Goal: Entertainment & Leisure: Browse casually

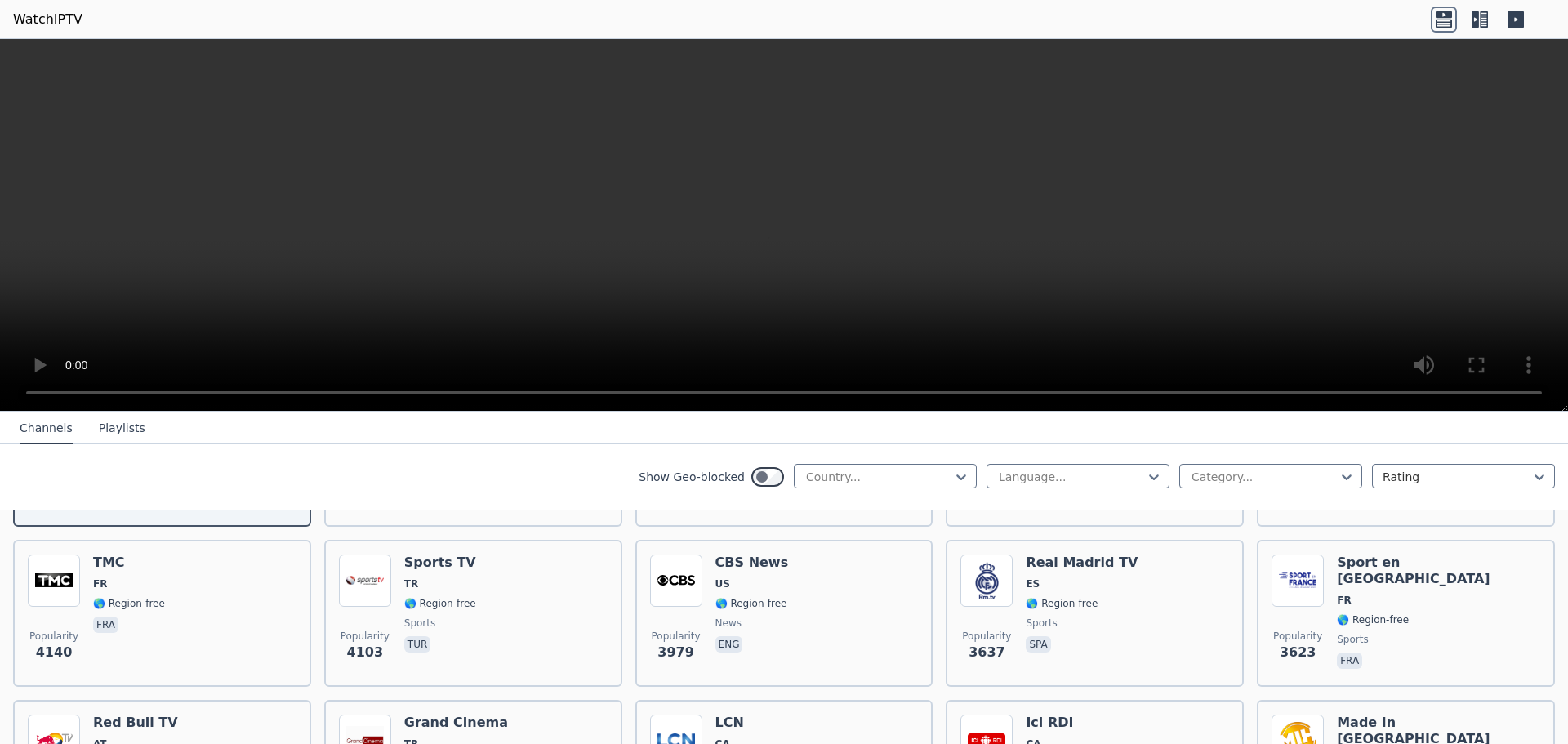
scroll to position [326, 0]
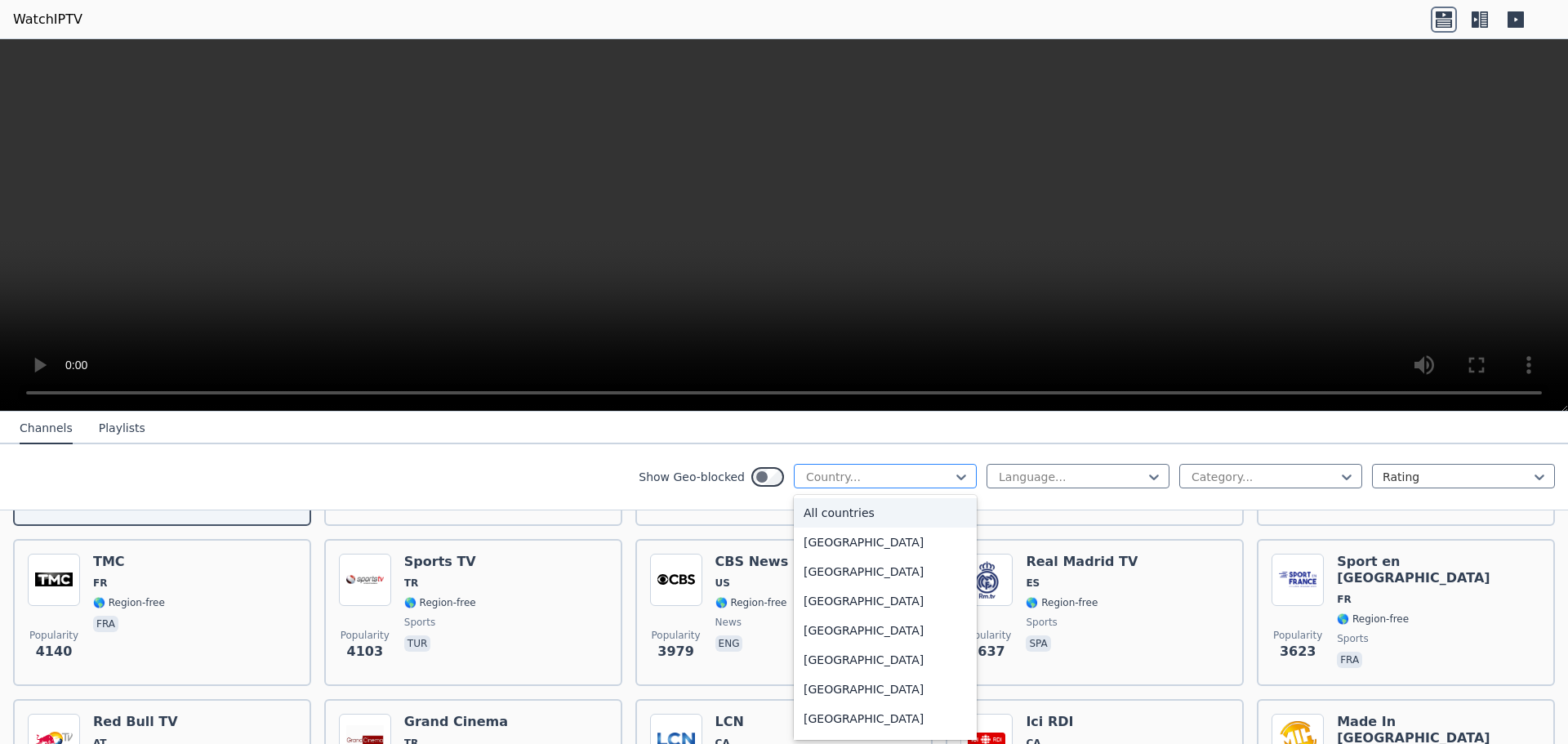
click at [827, 478] on div at bounding box center [879, 477] width 149 height 17
click at [824, 686] on div "[GEOGRAPHIC_DATA]" at bounding box center [885, 685] width 183 height 29
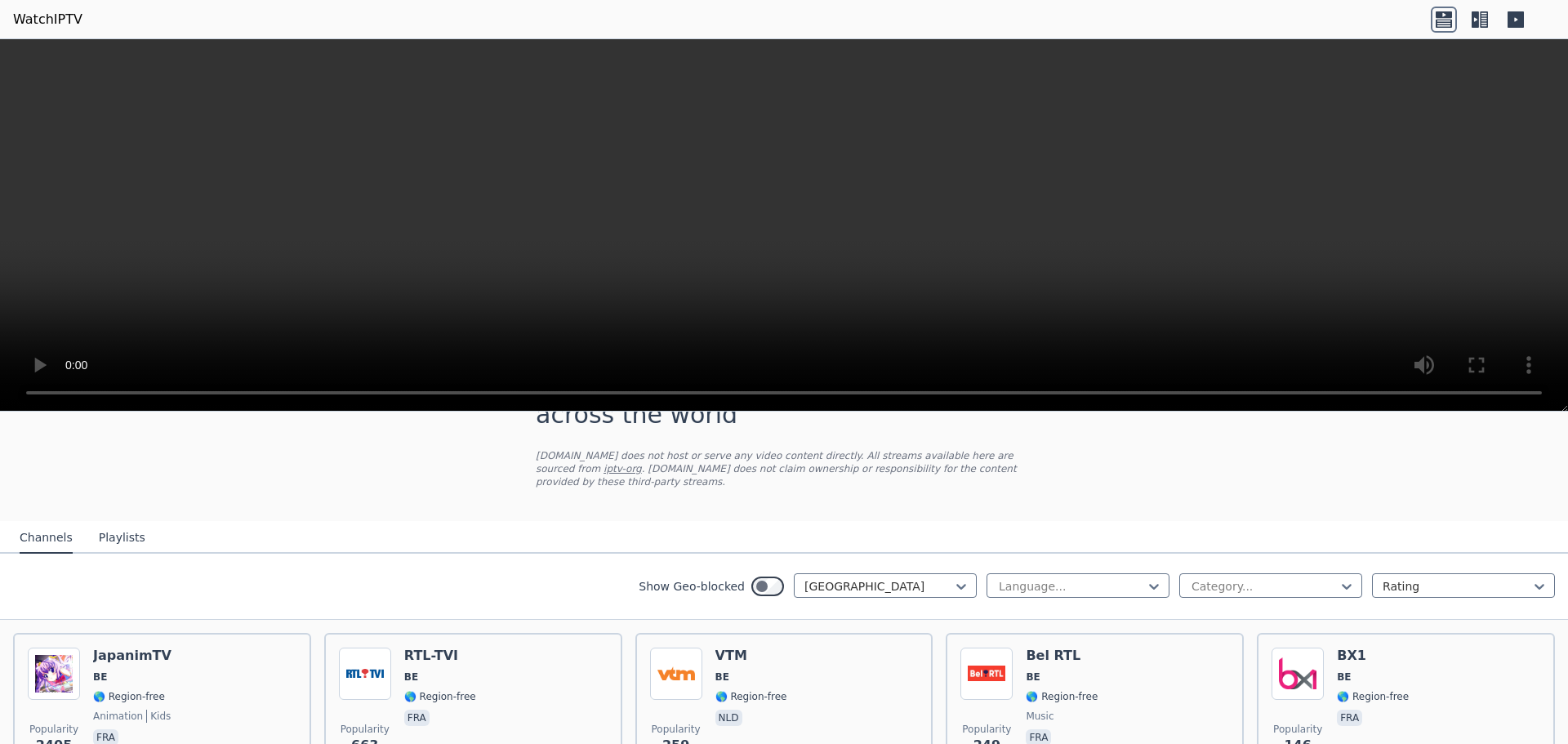
scroll to position [151, 0]
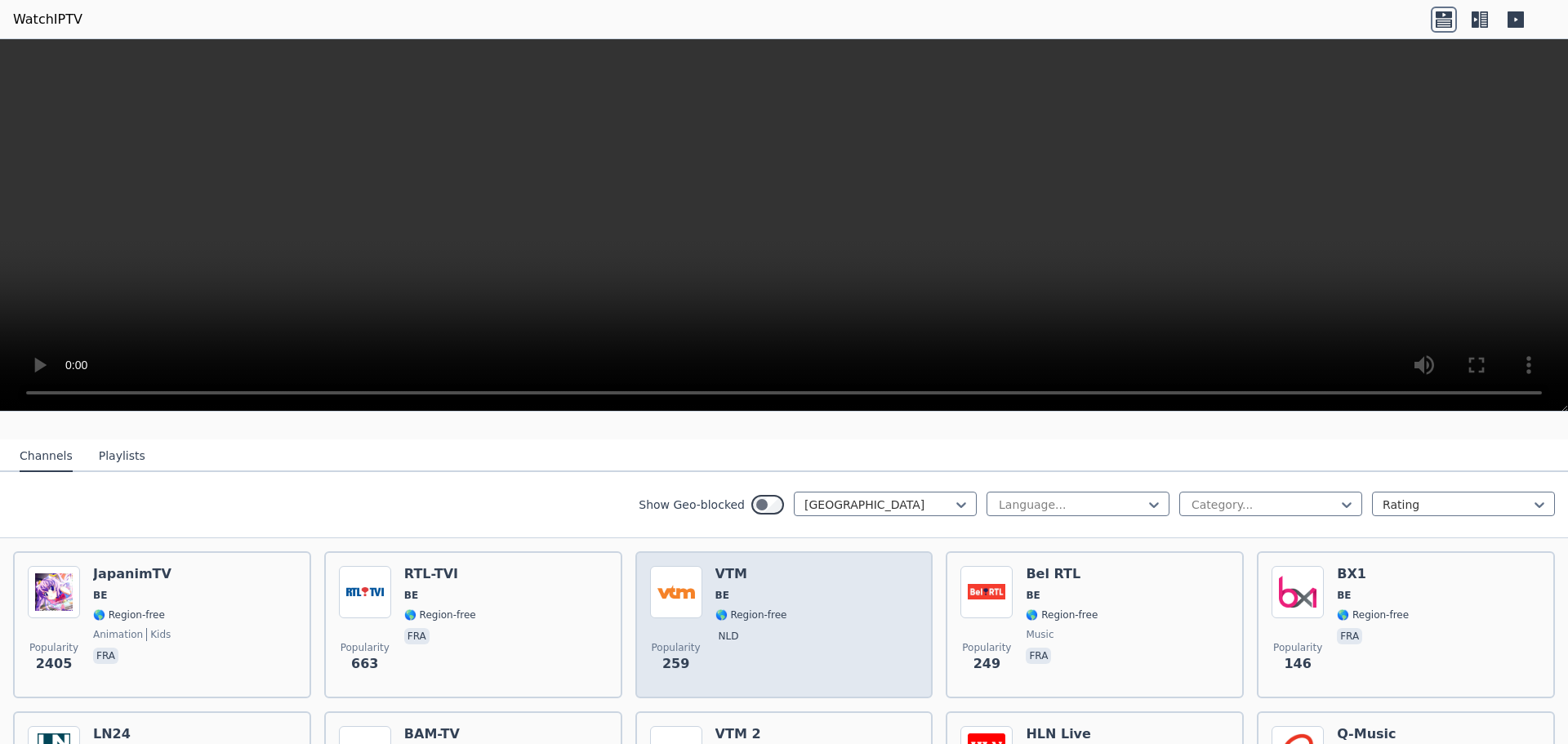
click at [776, 594] on div "Popularity 259 VTM BE 🌎 Region-free nld" at bounding box center [784, 624] width 269 height 118
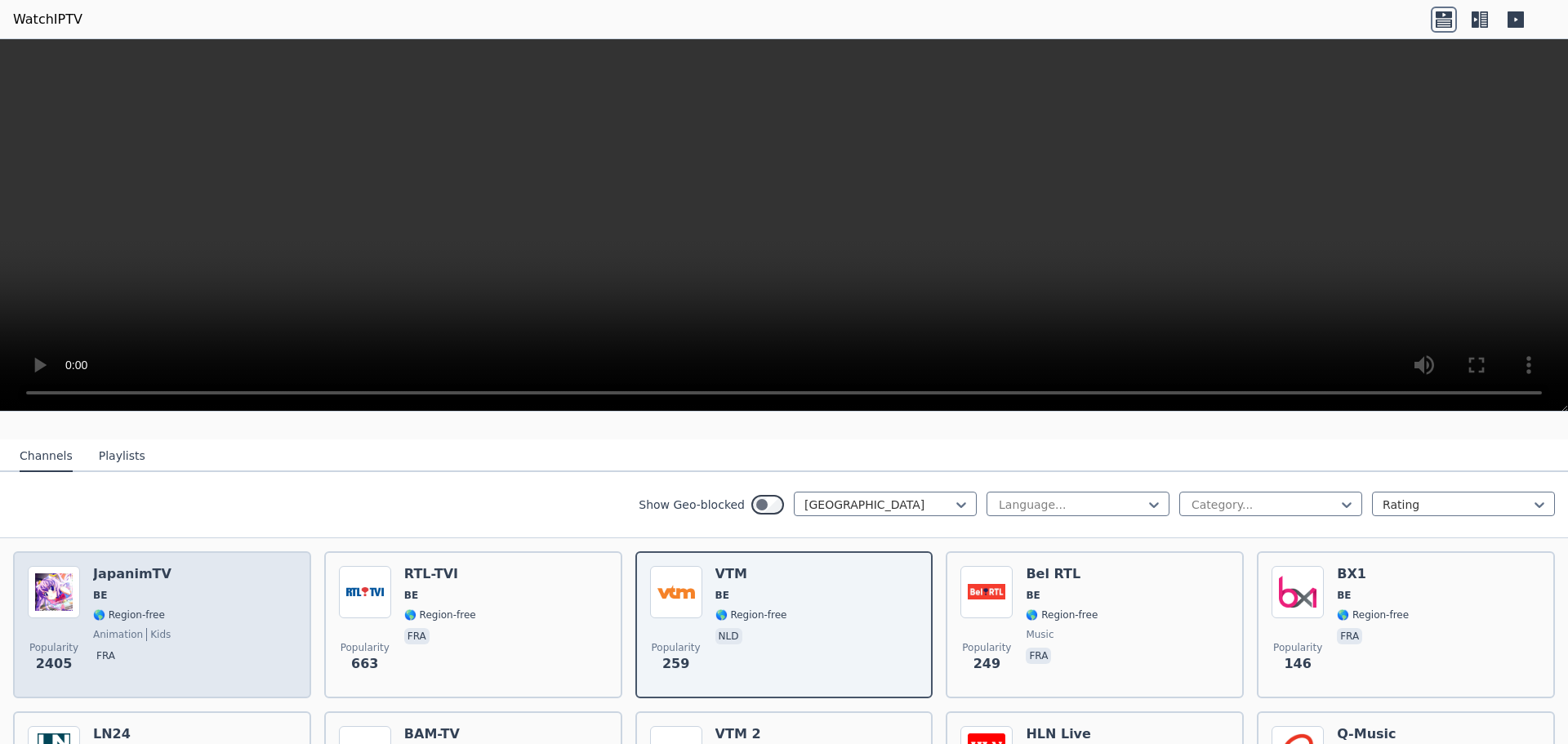
click at [208, 594] on div "Popularity 2405 JapanimTV BE 🌎 Region-free animation kids fra" at bounding box center [161, 624] width 269 height 118
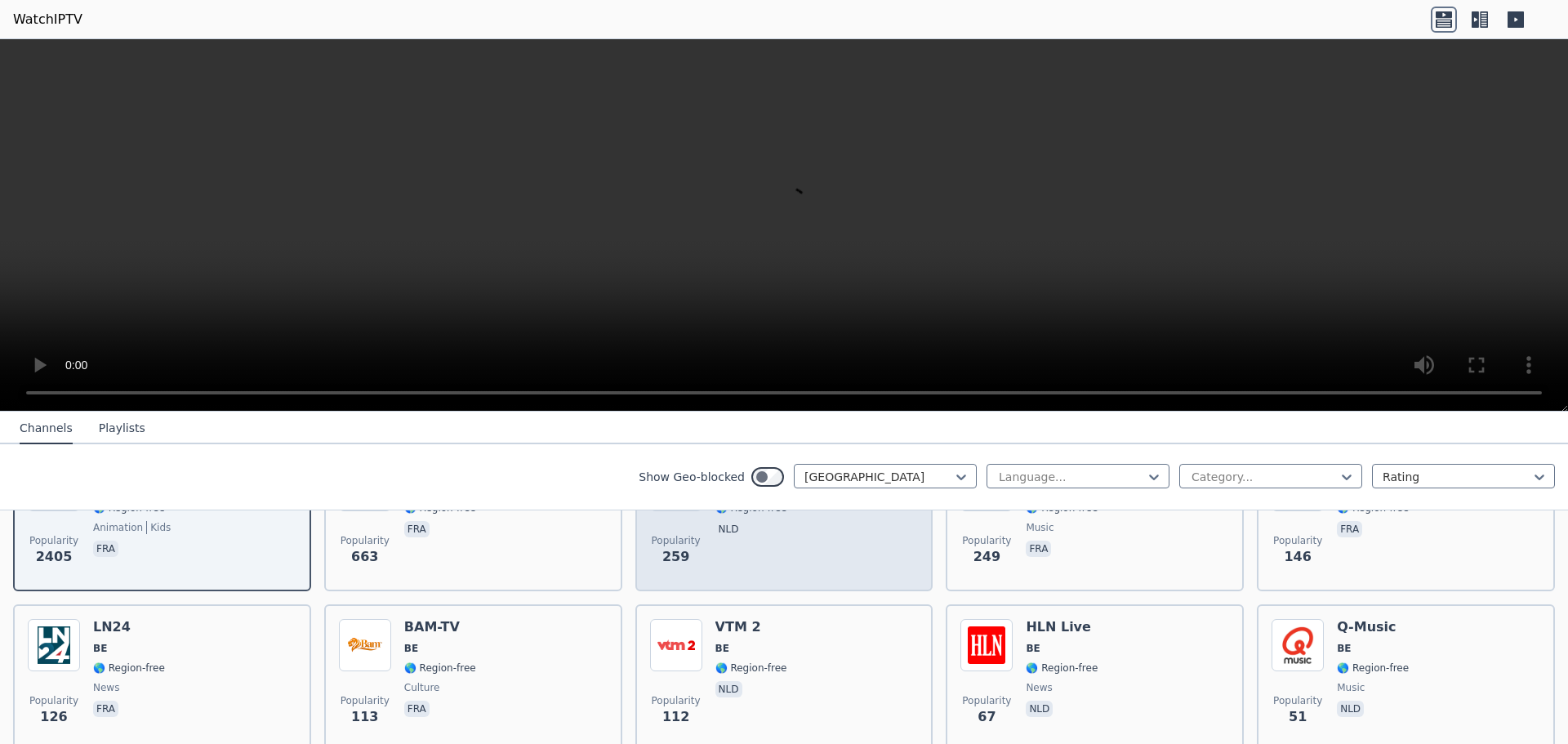
scroll to position [315, 0]
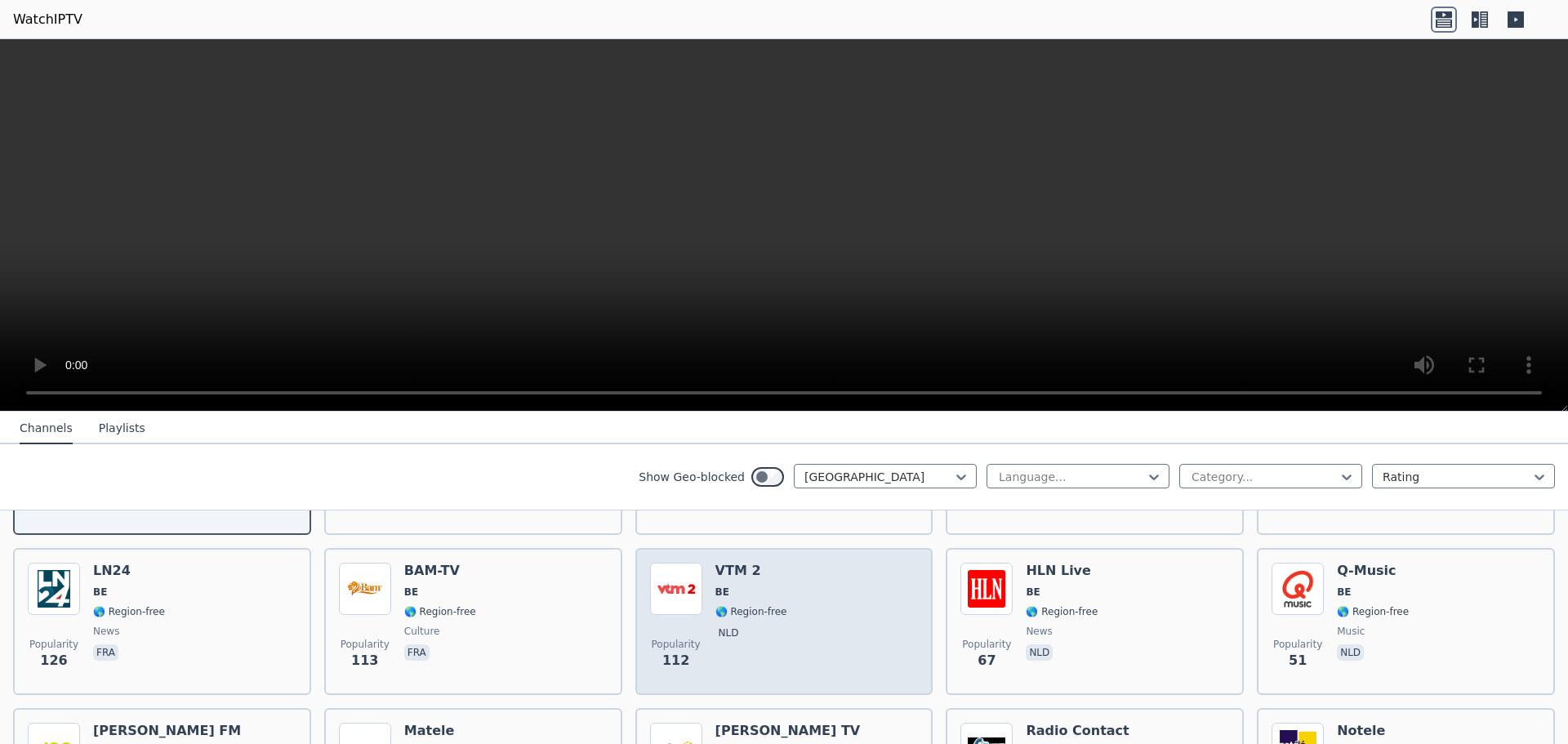
click at [812, 597] on div "Popularity 112 VTM 2 BE 🌎 Region-free nld" at bounding box center [784, 621] width 269 height 118
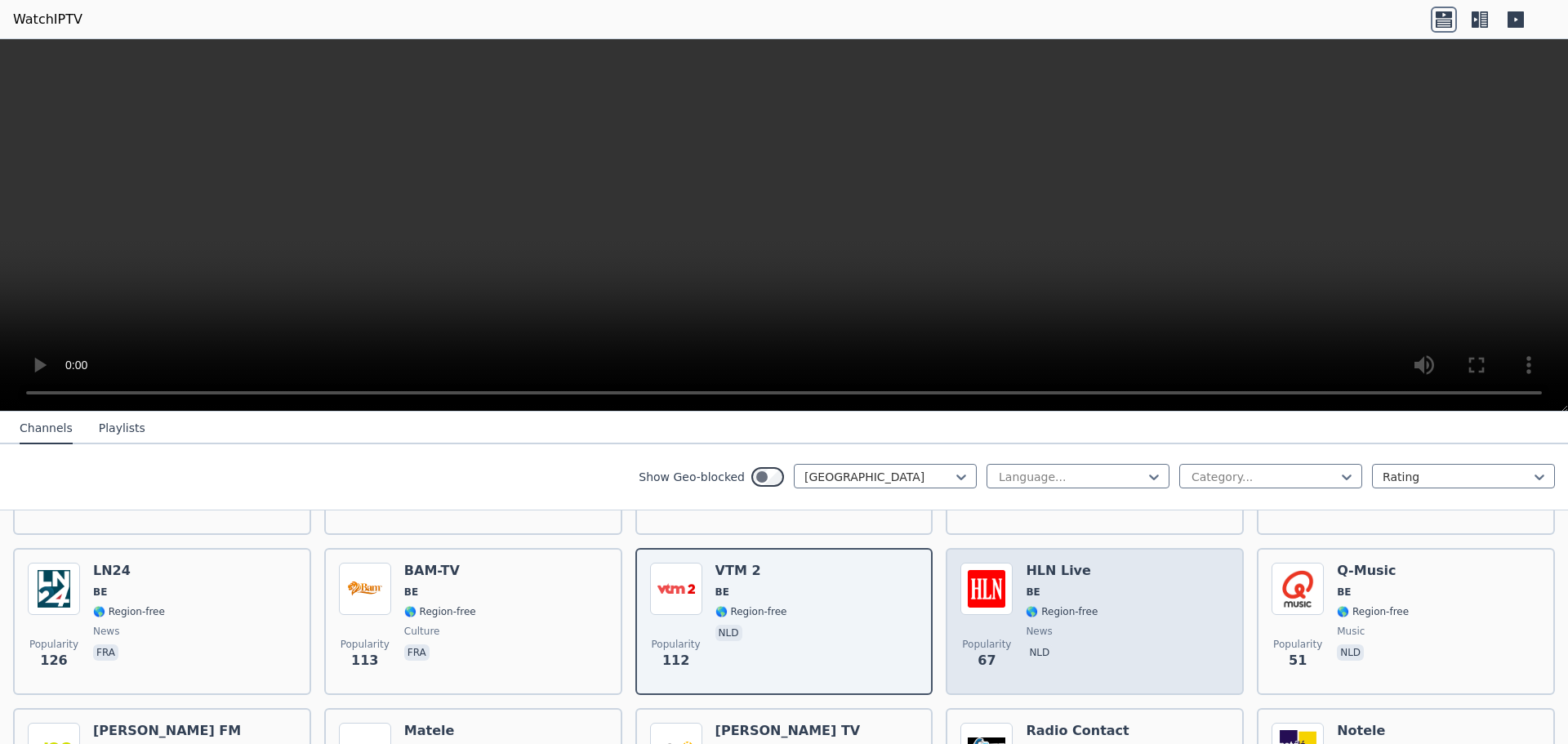
click at [1091, 622] on div "Popularity 67 HLN Live BE 🌎 Region-free news nld" at bounding box center [1094, 621] width 269 height 118
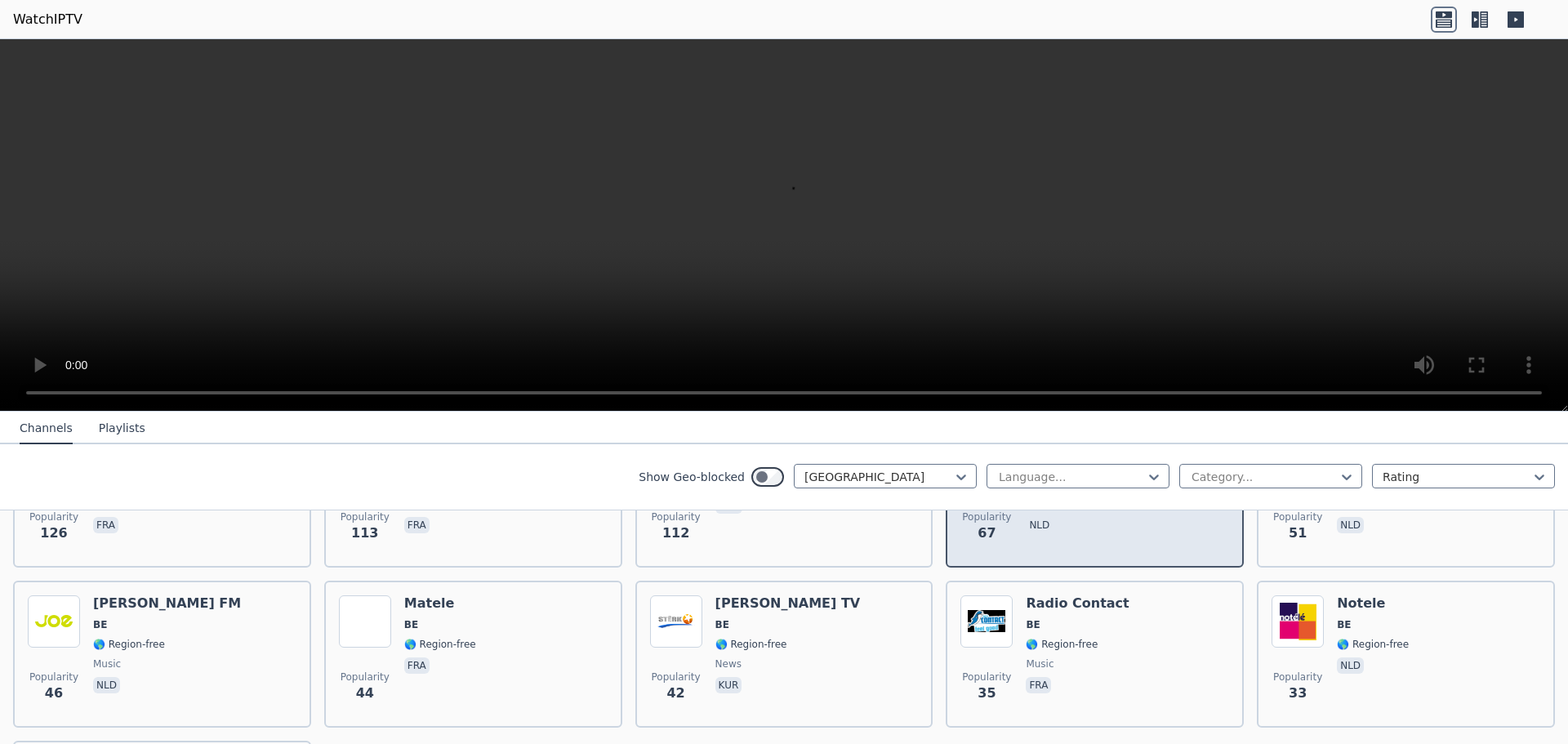
scroll to position [478, 0]
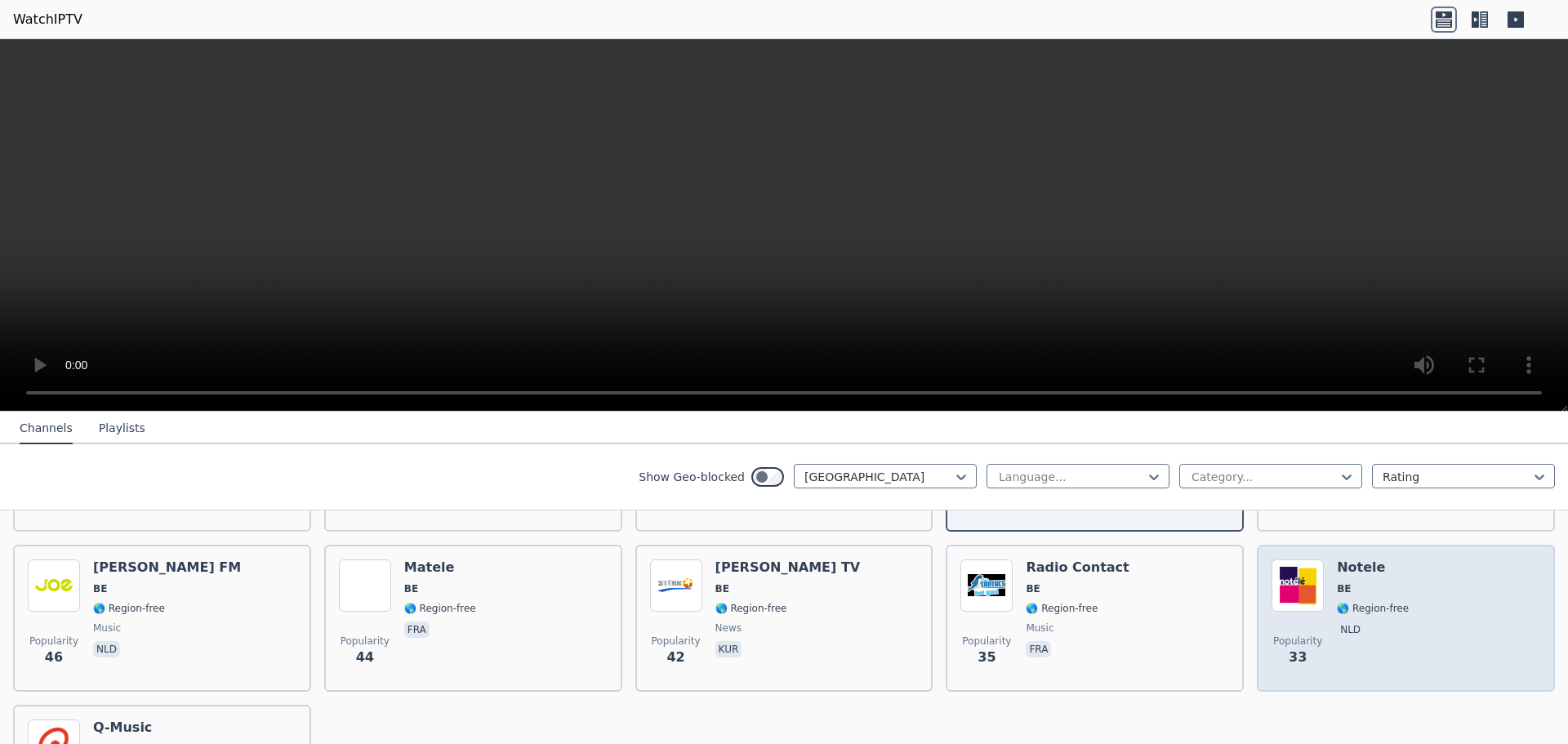
click at [1351, 603] on div "Notele BE 🌎 Region-free nld" at bounding box center [1373, 618] width 72 height 118
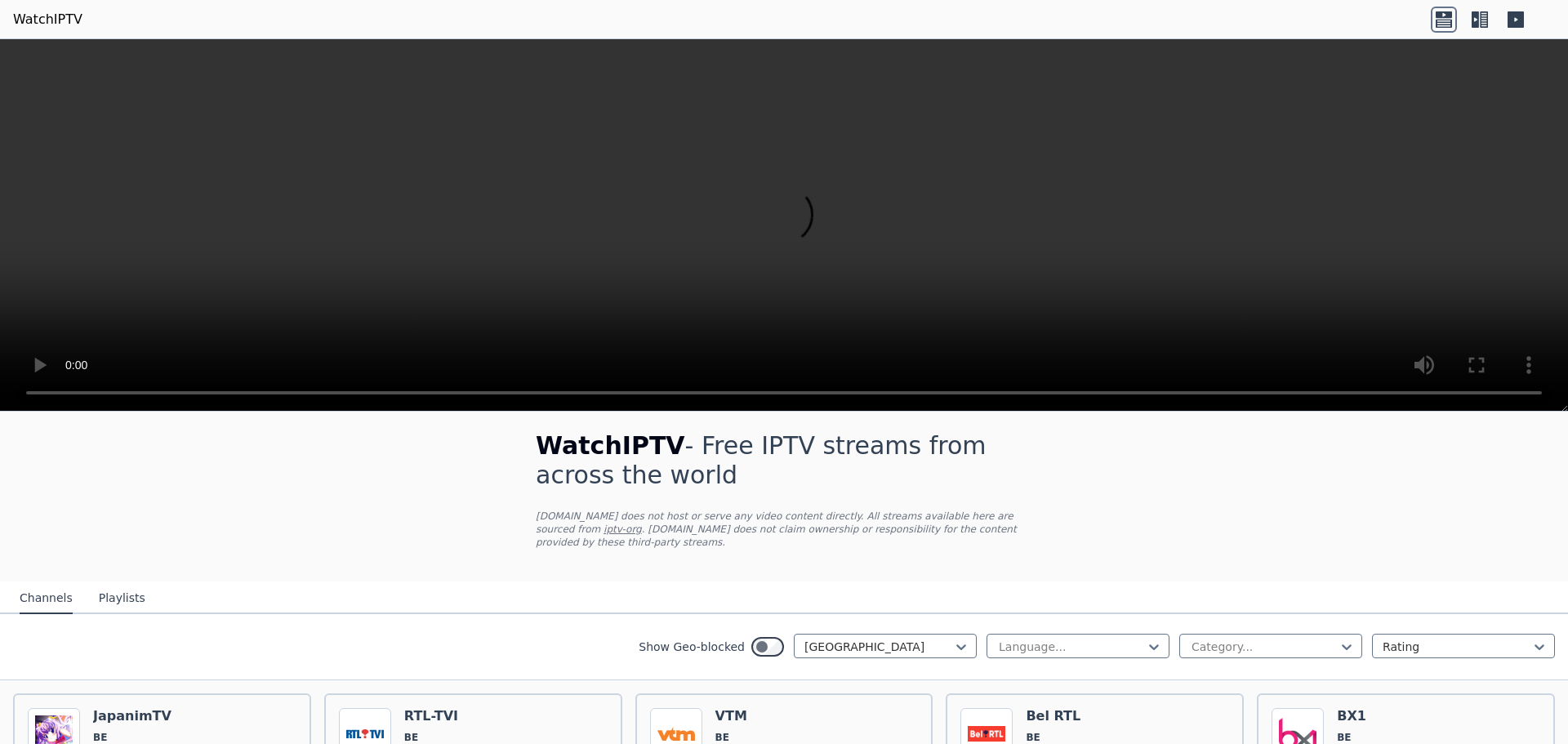
scroll to position [0, 0]
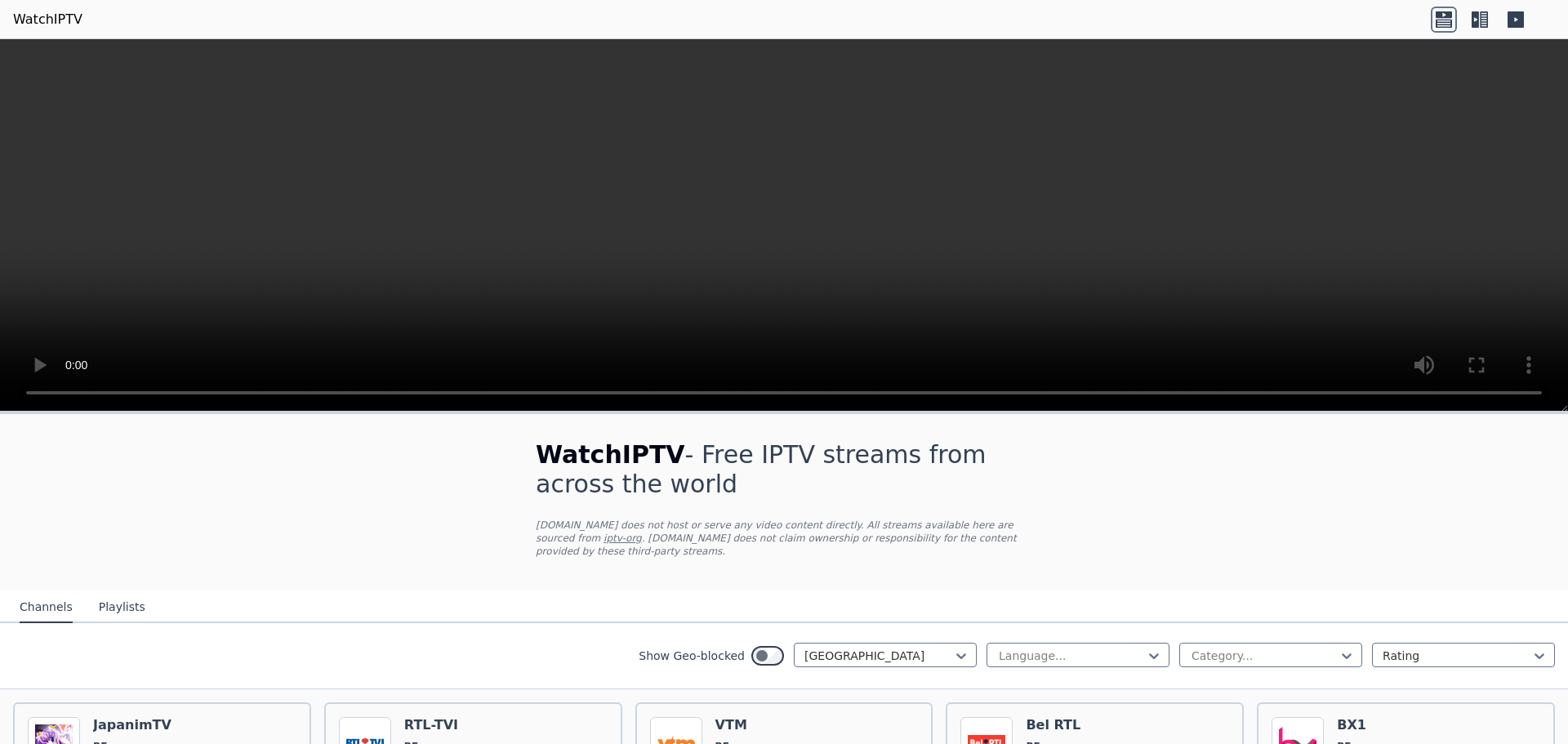
click at [116, 593] on button "Playlists" at bounding box center [122, 608] width 47 height 31
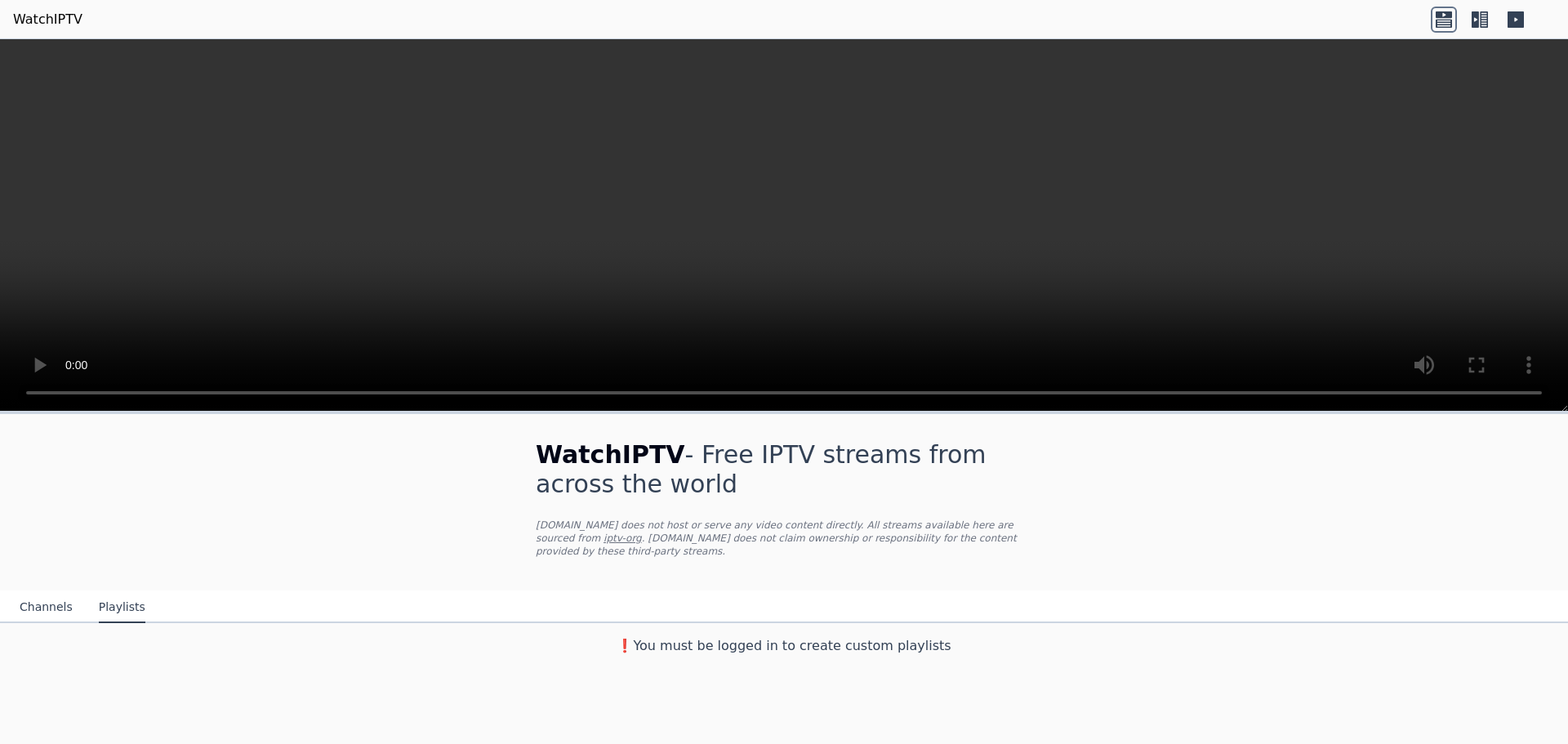
click at [45, 594] on button "Channels" at bounding box center [45, 608] width 53 height 31
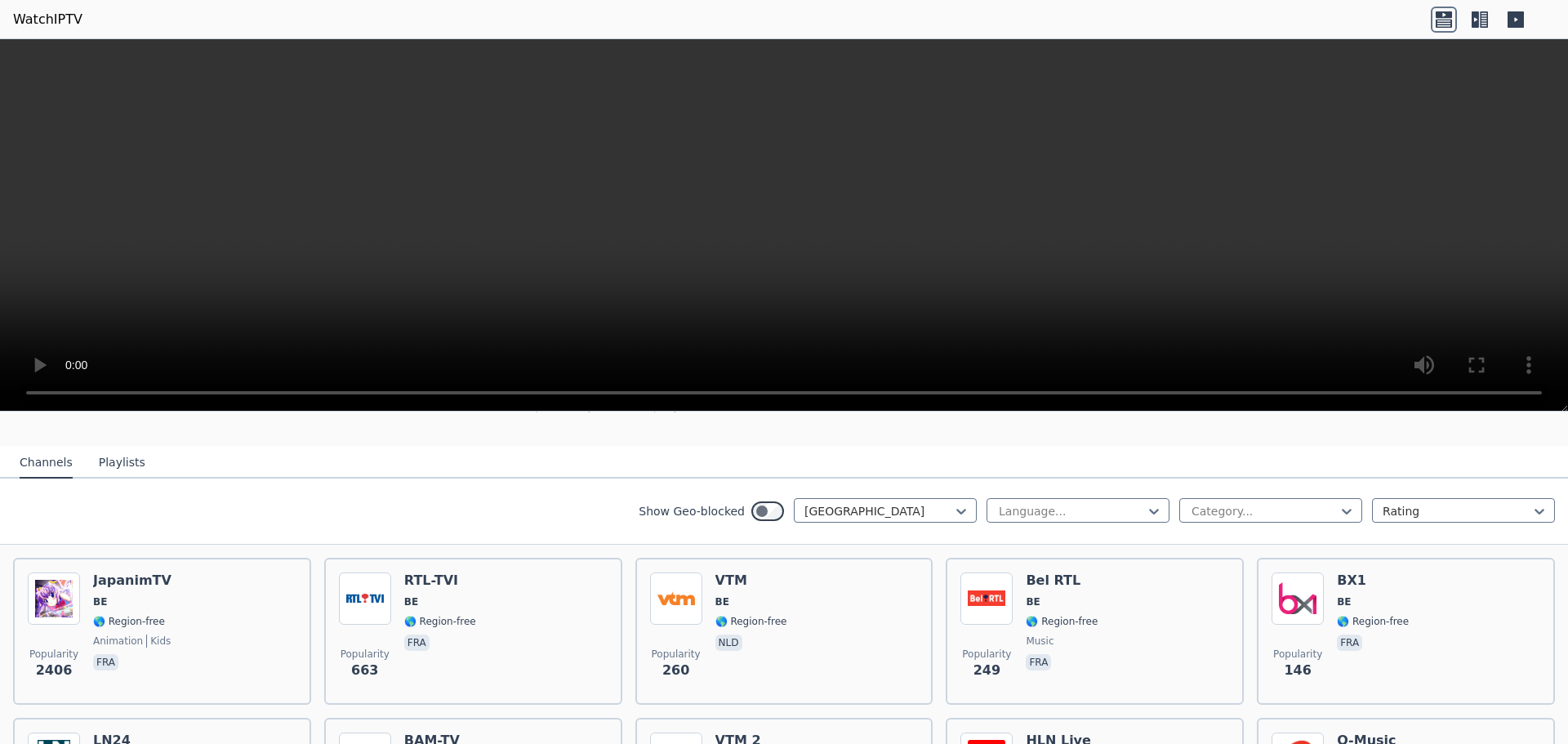
scroll to position [163, 0]
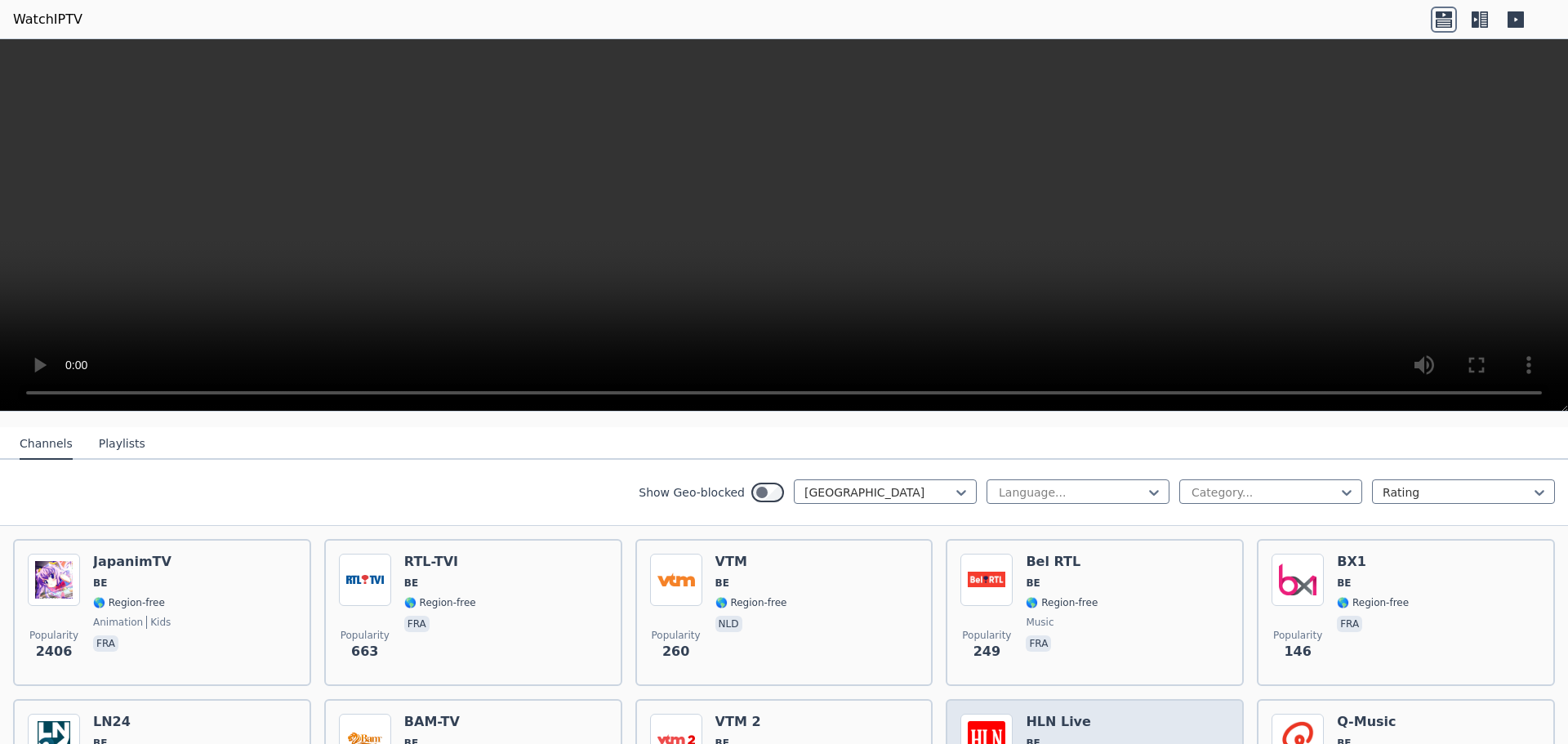
click at [933, 485] on div at bounding box center [879, 493] width 149 height 17
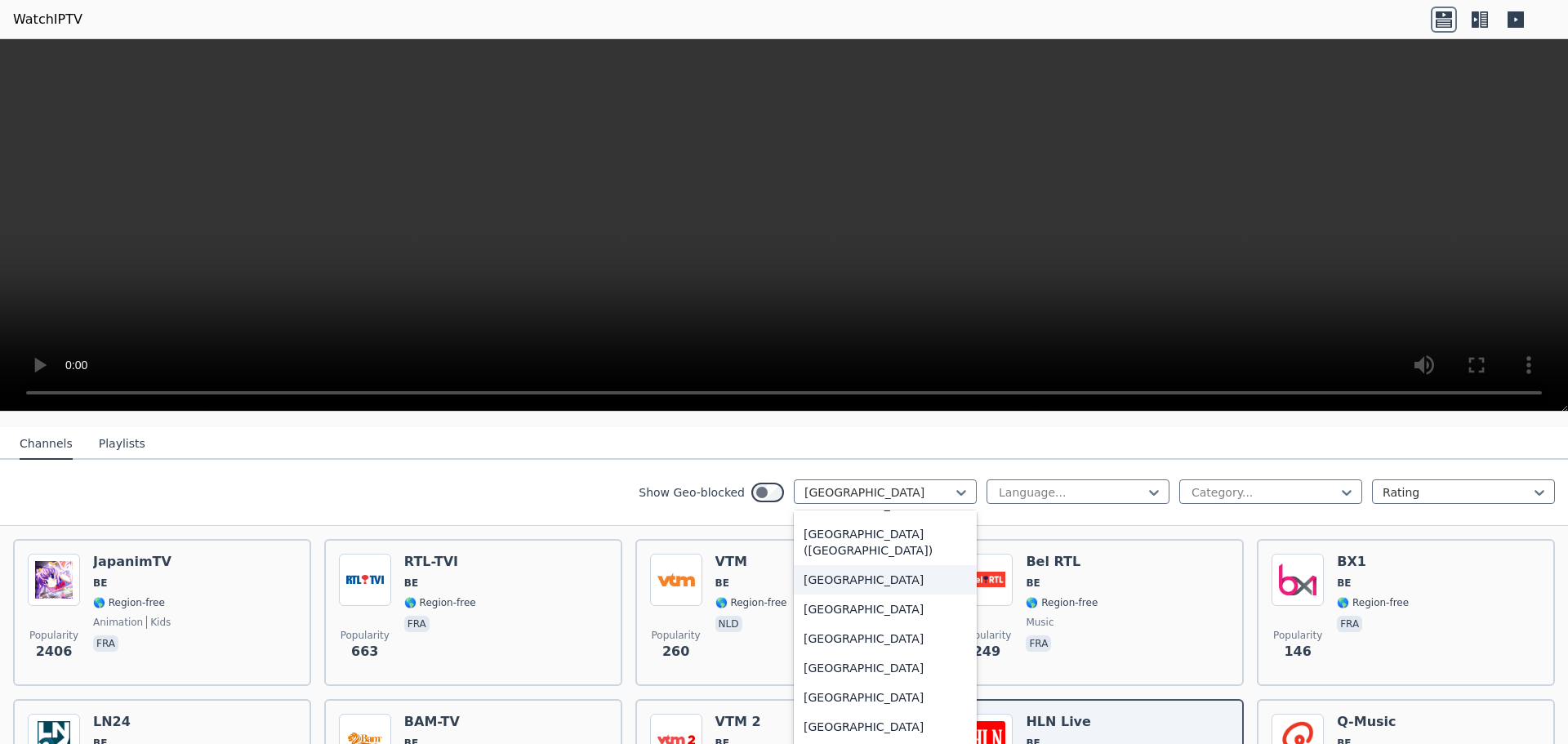
scroll to position [3810, 0]
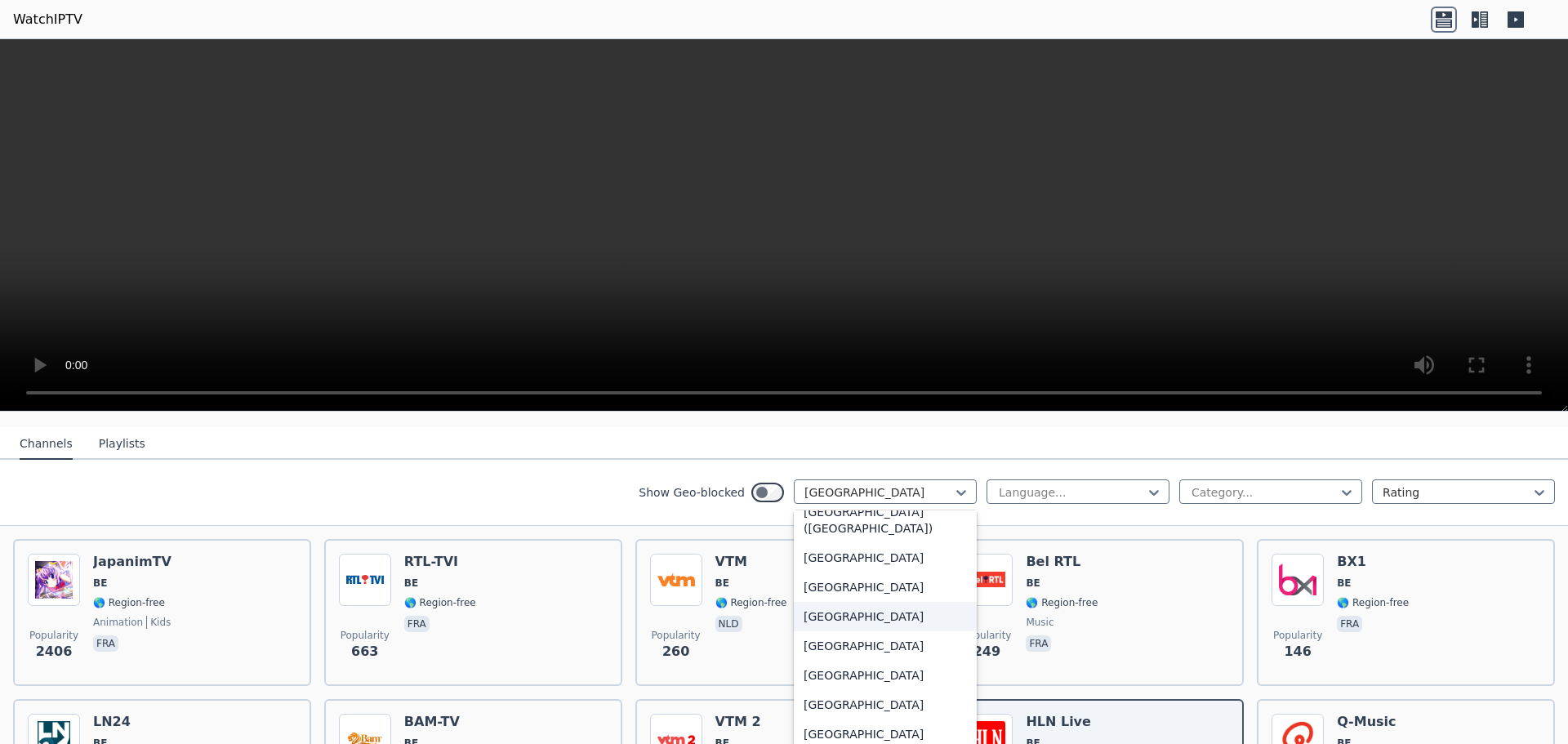
click at [838, 612] on div "[GEOGRAPHIC_DATA]" at bounding box center [885, 616] width 183 height 29
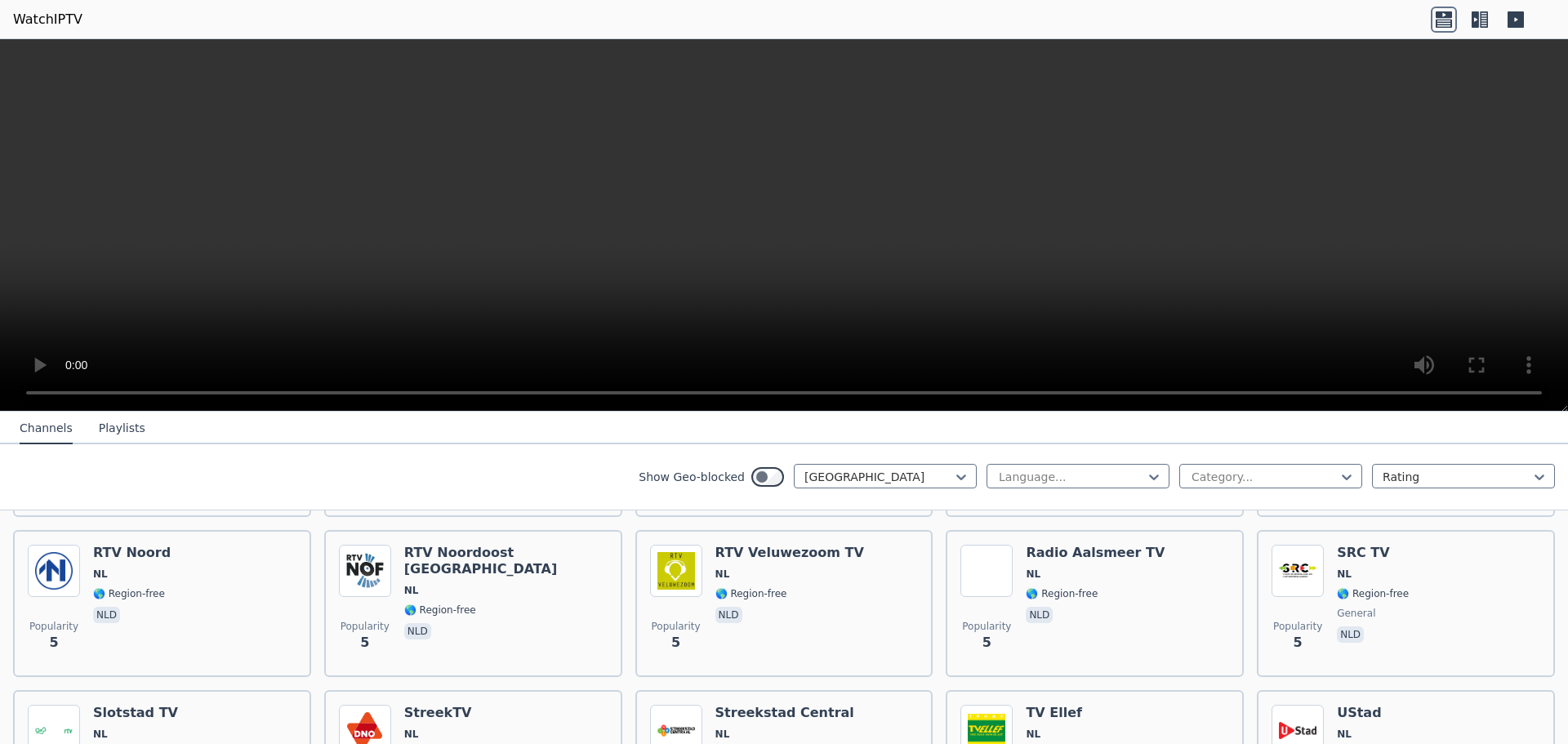
scroll to position [4049, 0]
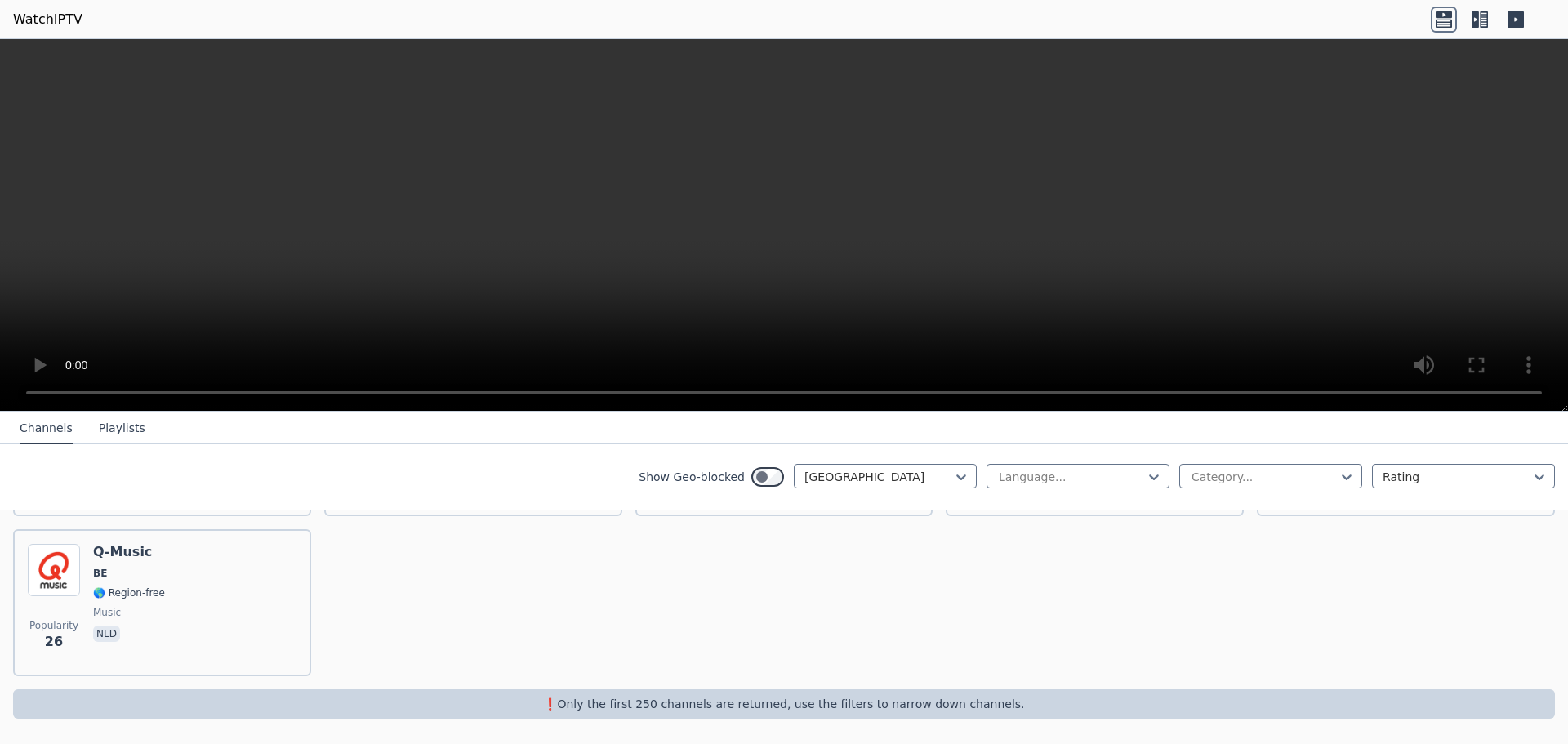
scroll to position [640, 0]
